Goal: Complete application form

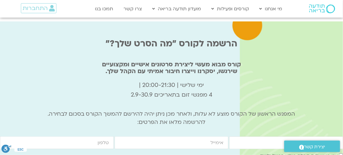
scroll to position [1989, 0]
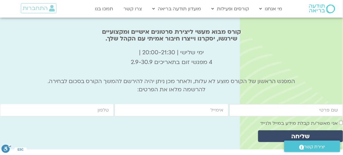
click at [266, 104] on input "firstname" at bounding box center [286, 110] width 114 height 13
type input "[PERSON_NAME]"
click at [209, 104] on input "email" at bounding box center [171, 110] width 114 height 13
type input "[EMAIL_ADDRESS][DOMAIN_NAME]"
click at [78, 104] on input "cellphone" at bounding box center [57, 110] width 114 height 13
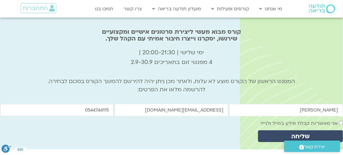
type input "0544744115"
click at [315, 133] on span "שליחה" at bounding box center [300, 136] width 71 height 7
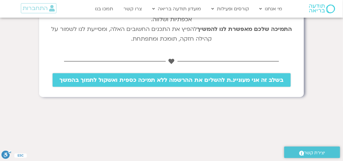
scroll to position [195, 0]
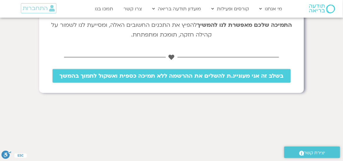
click at [160, 75] on span "בשלב זה אני מעוניינ.ת להשלים את ההרשמה ללא תמיכה כספית ואשקול לתמוך בהמשך" at bounding box center [172, 76] width 224 height 6
